Goal: Task Accomplishment & Management: Use online tool/utility

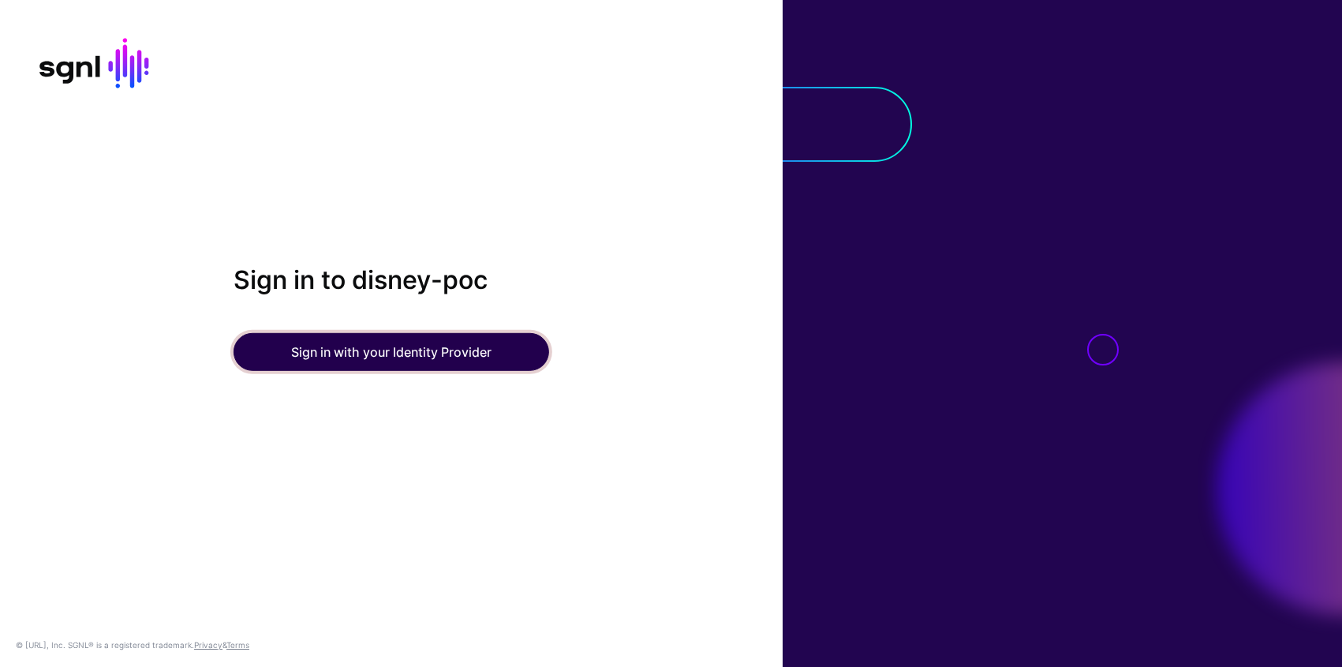
click at [502, 341] on button "Sign in with your Identity Provider" at bounding box center [392, 352] width 316 height 38
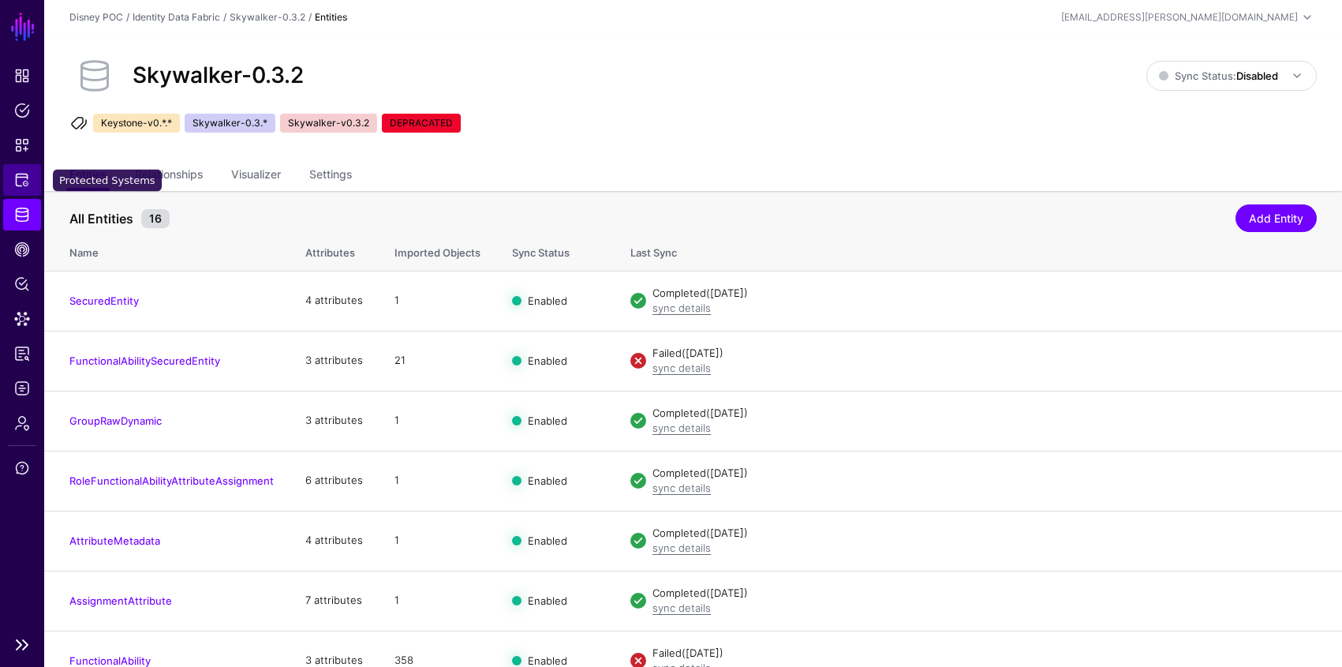
click at [32, 176] on link "Protected Systems" at bounding box center [22, 180] width 38 height 32
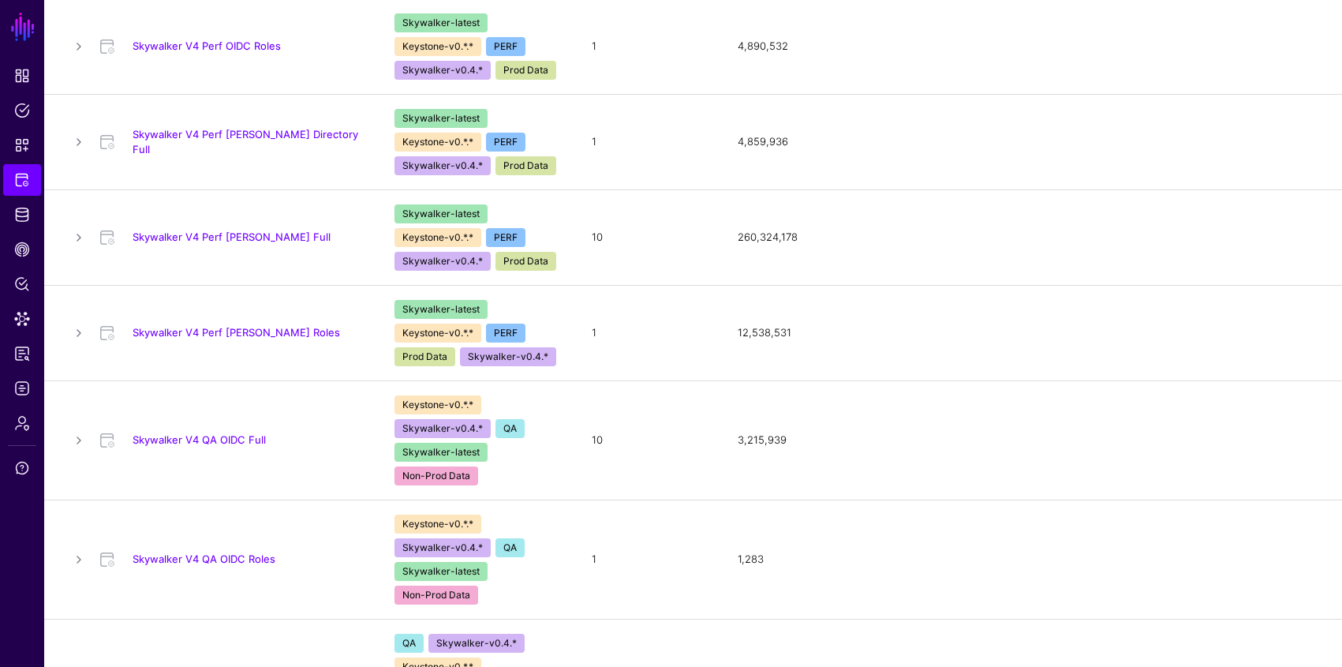
scroll to position [425, 0]
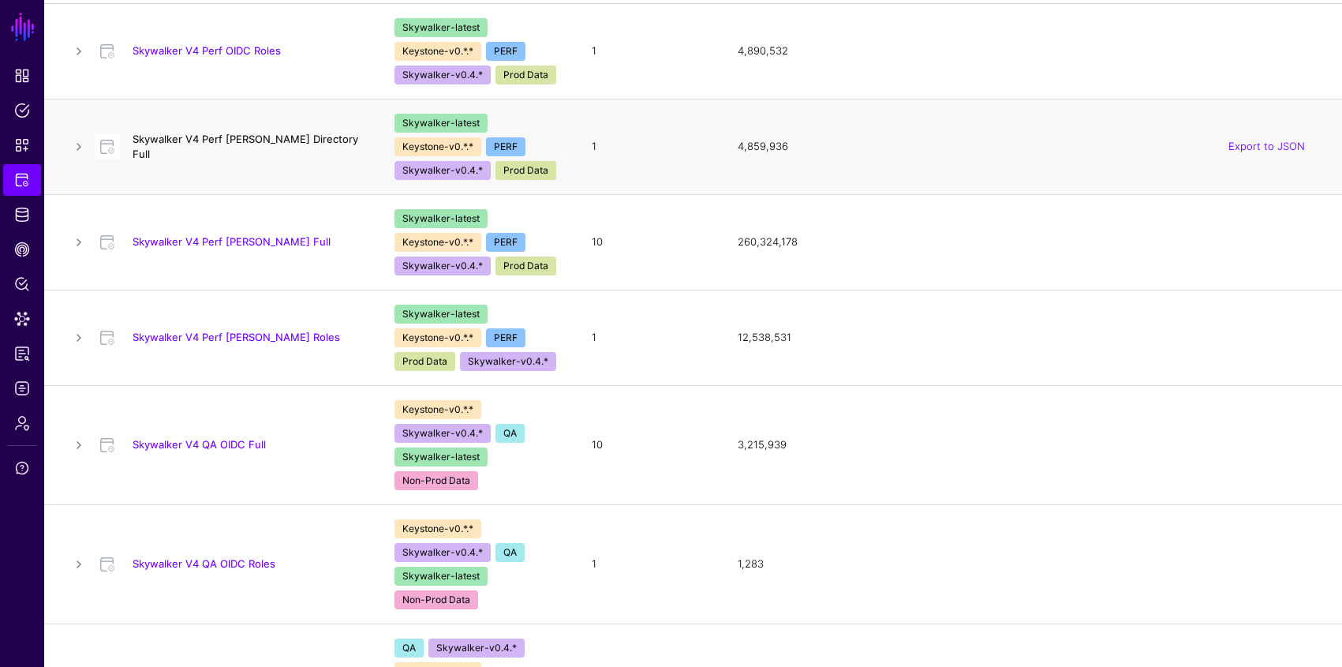
click at [286, 146] on link "Skywalker V4 Perf SAML Directory Full" at bounding box center [246, 146] width 226 height 27
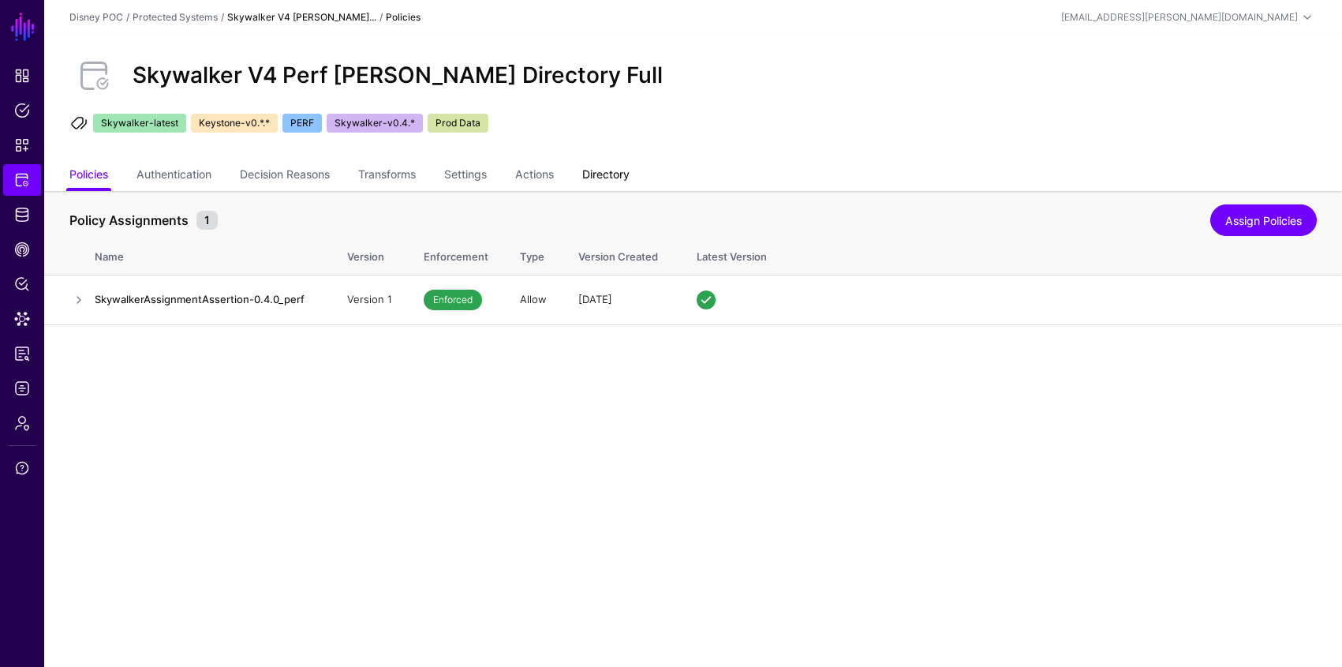
click at [602, 164] on link "Directory" at bounding box center [605, 176] width 47 height 30
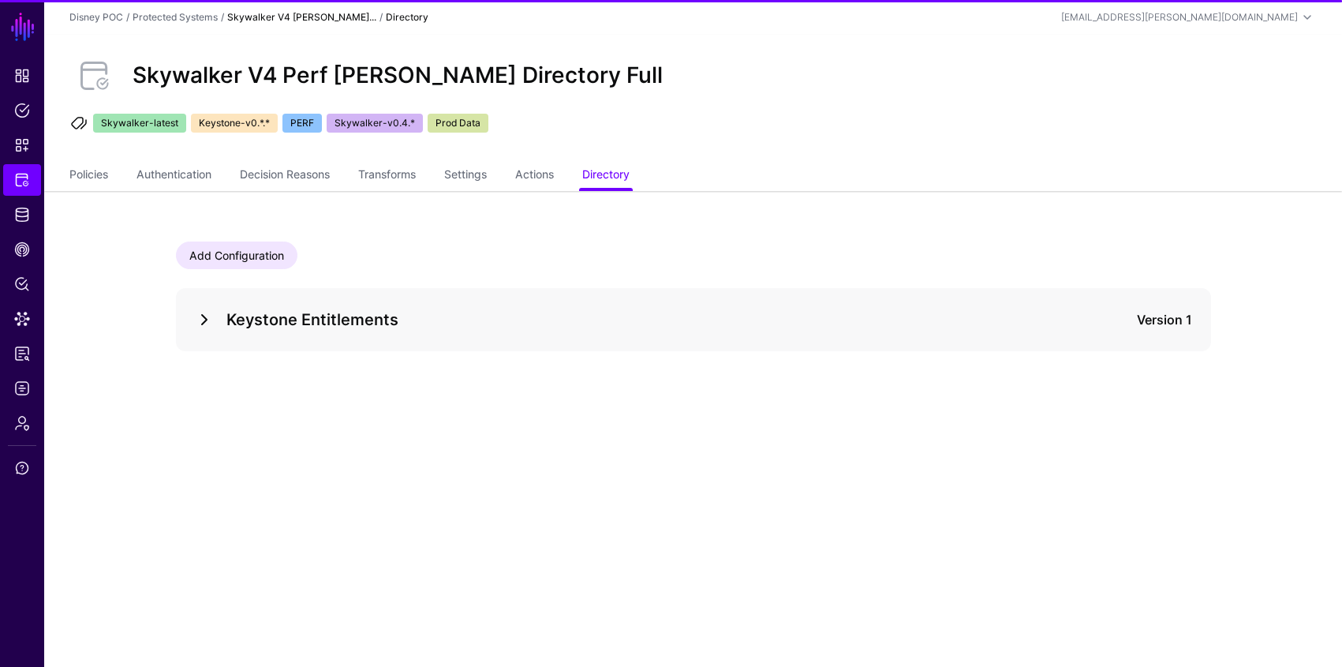
click at [202, 322] on link at bounding box center [204, 319] width 19 height 19
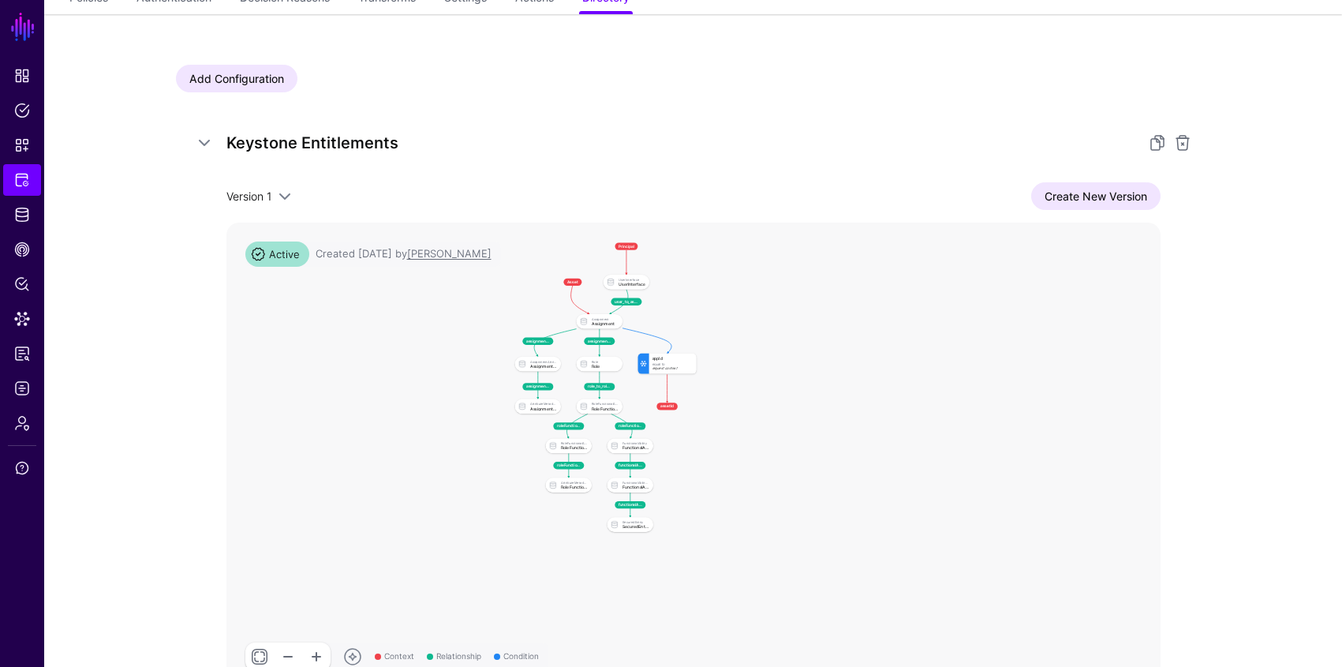
scroll to position [255, 0]
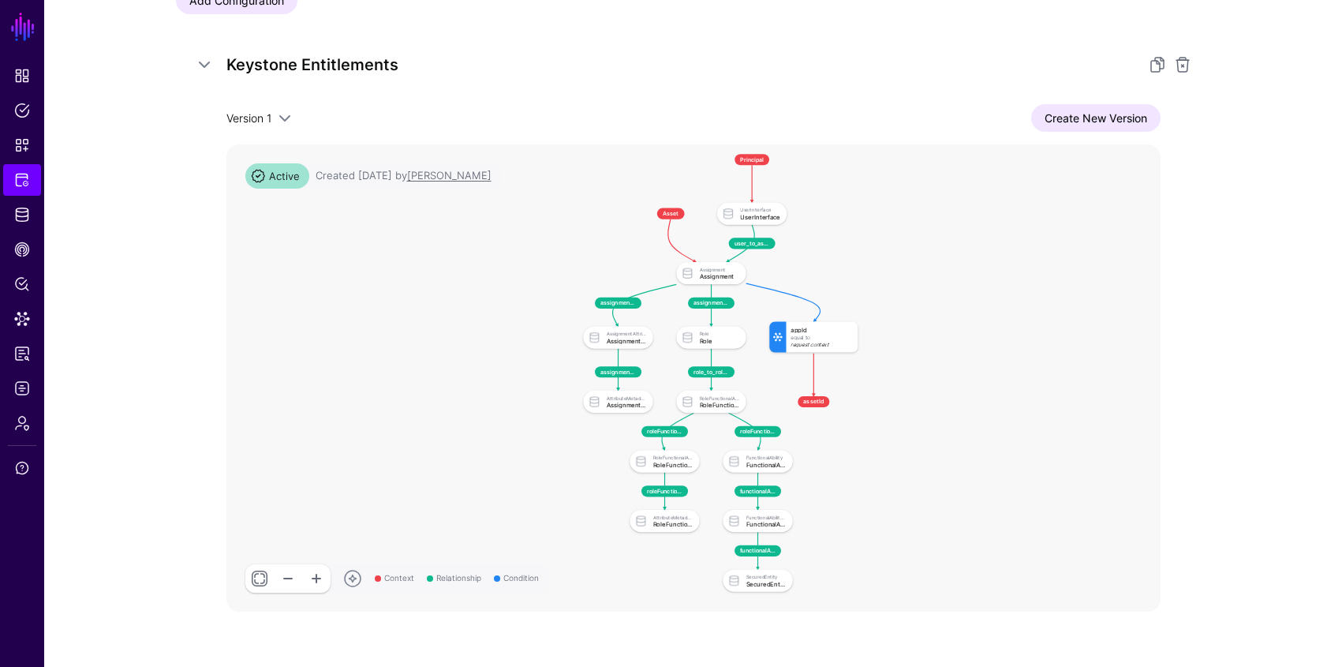
drag, startPoint x: 749, startPoint y: 262, endPoint x: 866, endPoint y: 278, distance: 118.6
click at [871, 278] on rect at bounding box center [573, 144] width 55111 height 27509
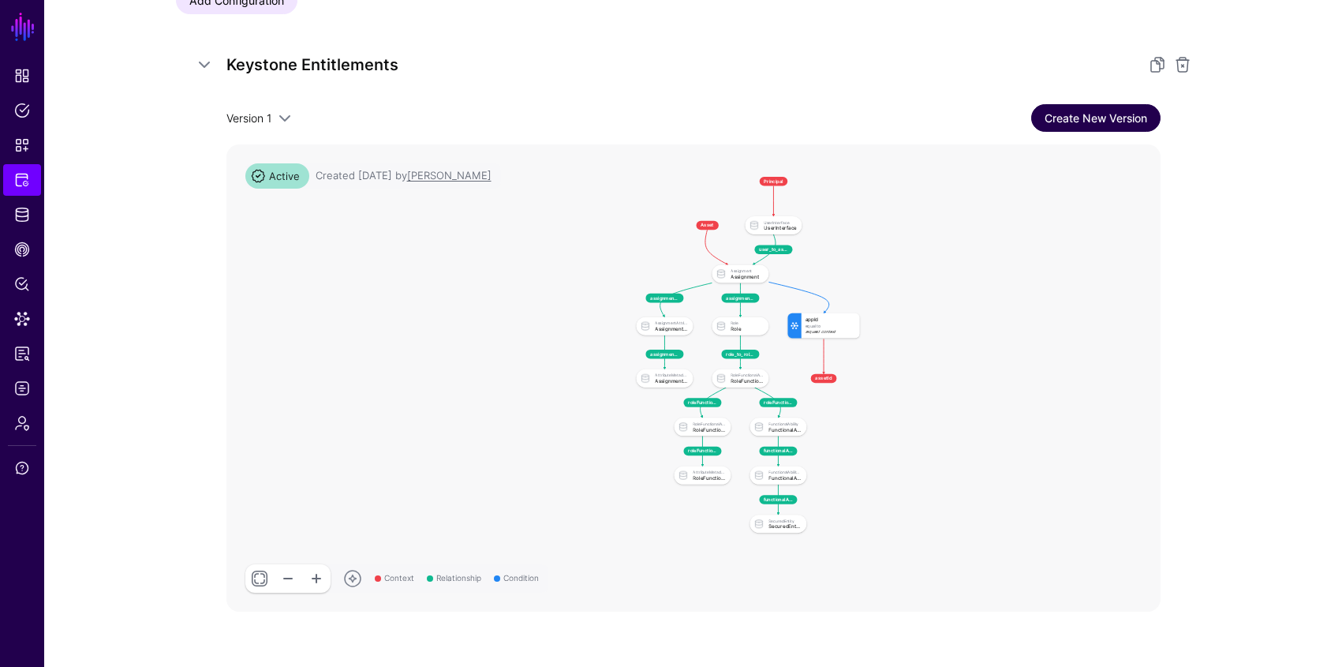
click at [1141, 128] on link "Create New Version" at bounding box center [1095, 118] width 129 height 28
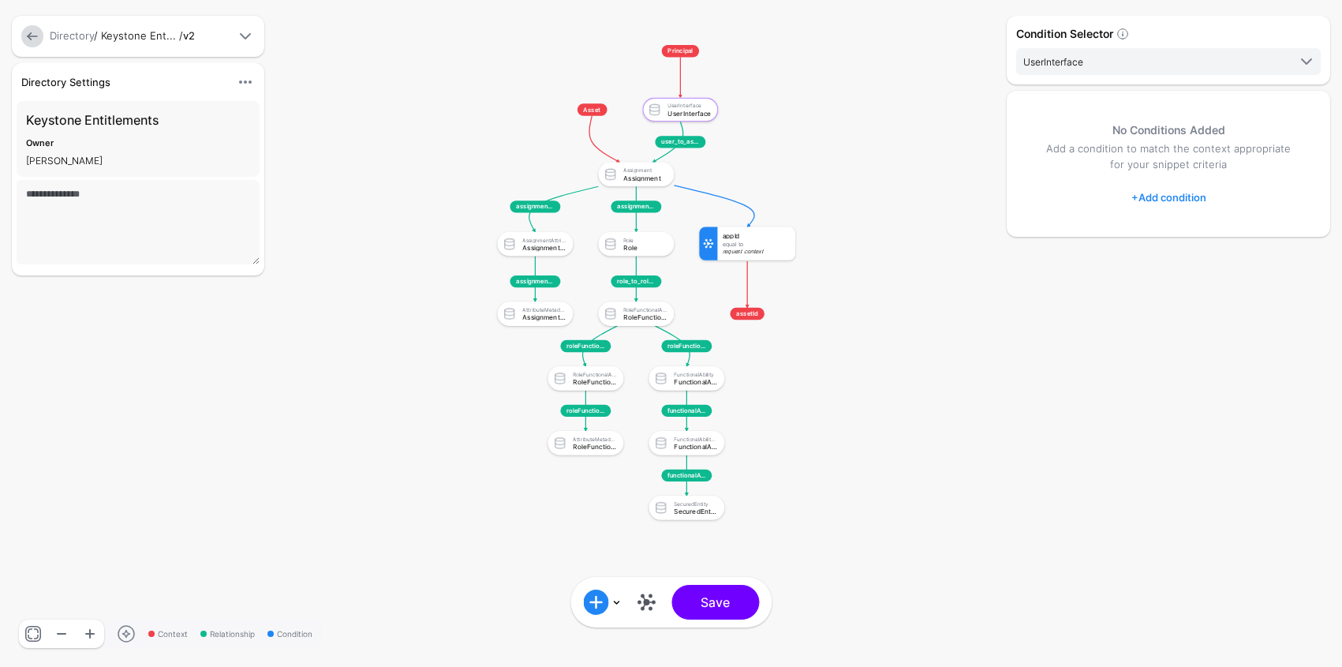
click at [24, 35] on link at bounding box center [32, 36] width 22 height 22
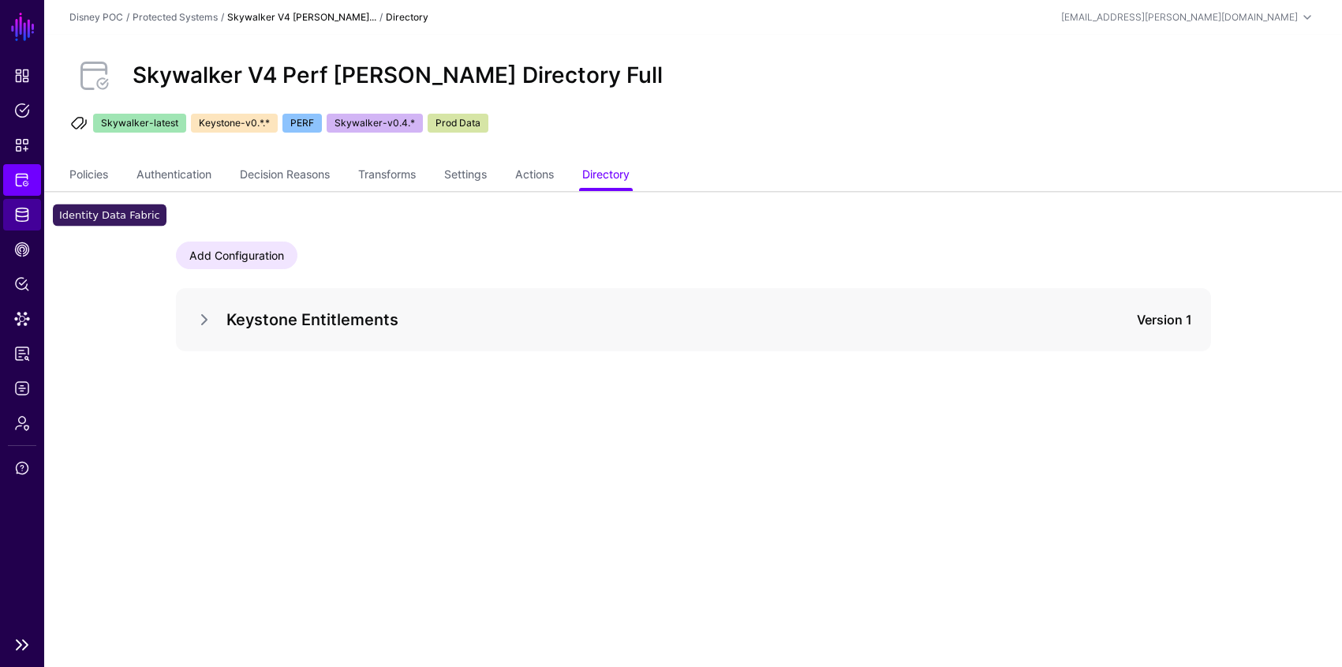
click at [18, 210] on span "Identity Data Fabric" at bounding box center [22, 215] width 16 height 16
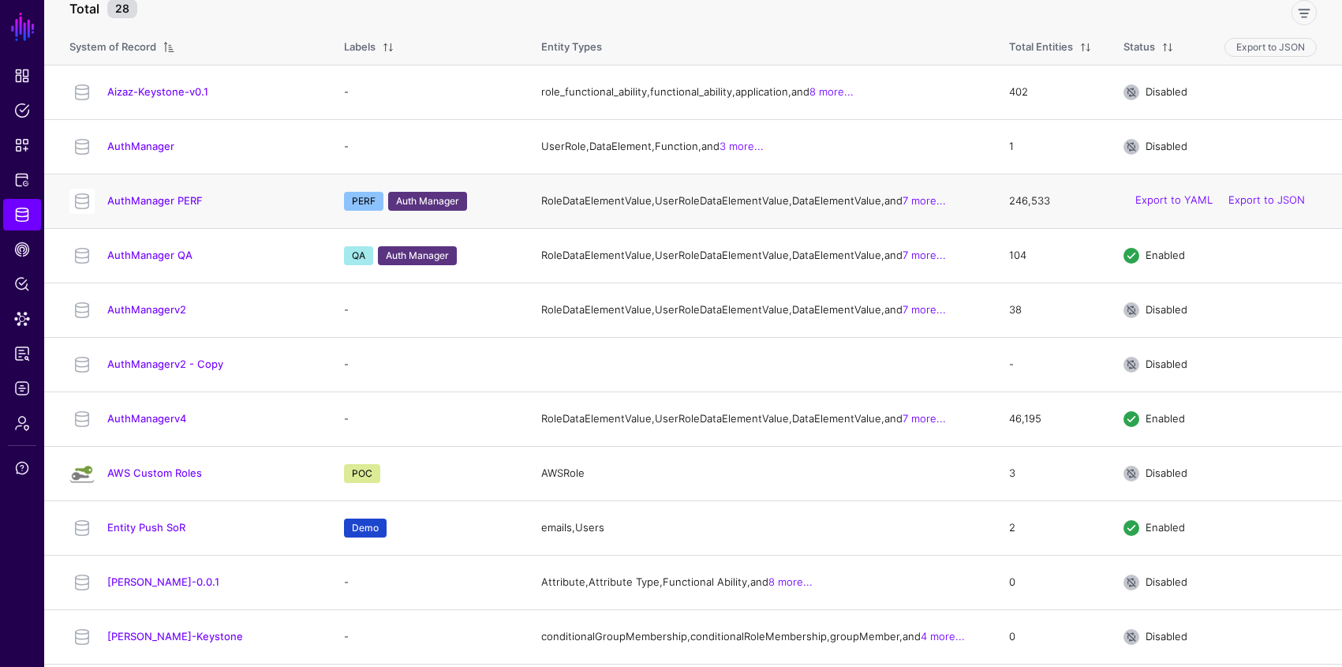
scroll to position [160, 0]
